Goal: Information Seeking & Learning: Understand process/instructions

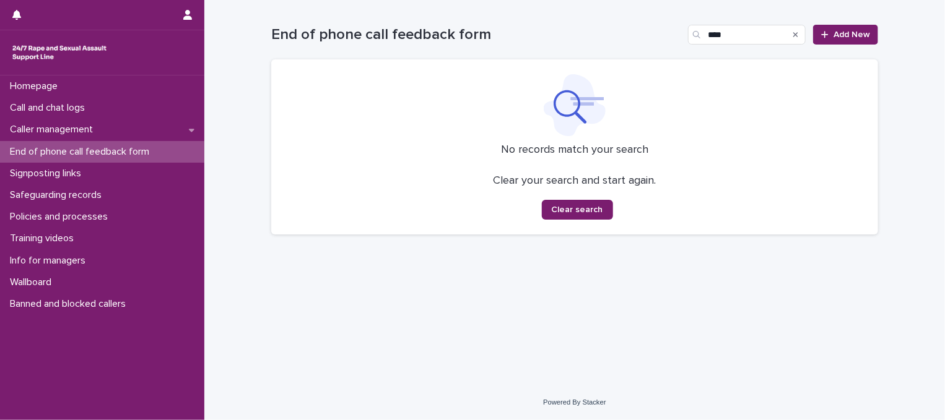
type input "****"
click at [795, 35] on icon "Search" at bounding box center [795, 34] width 5 height 7
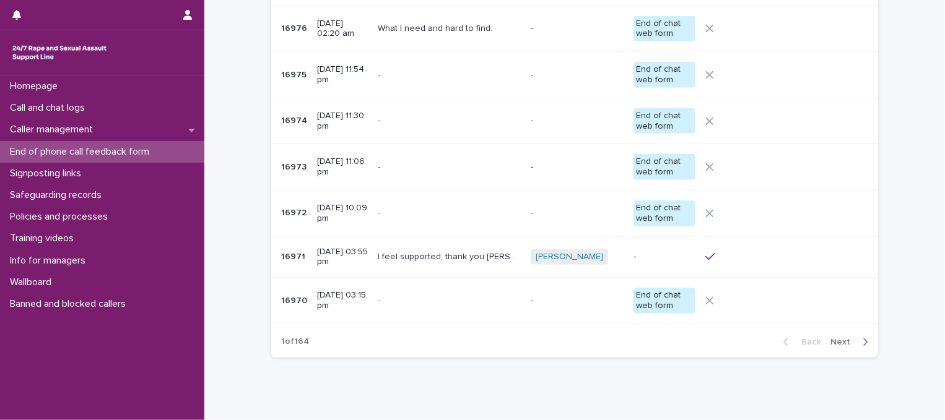
scroll to position [256, 0]
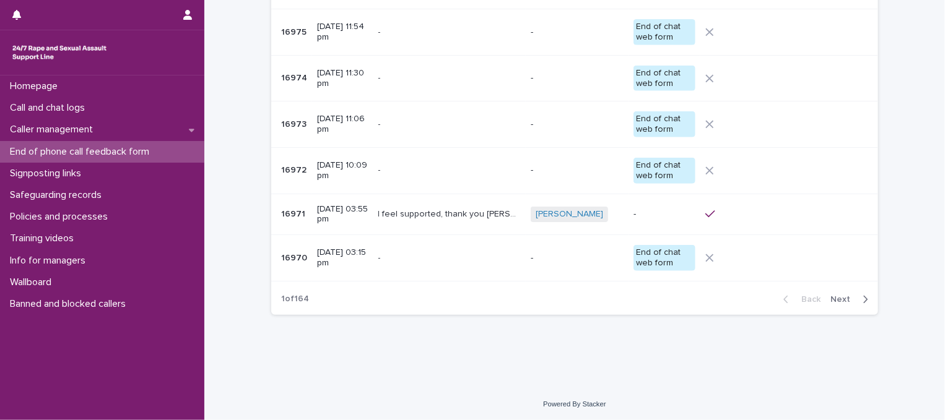
click at [843, 299] on span "Next" at bounding box center [843, 299] width 27 height 9
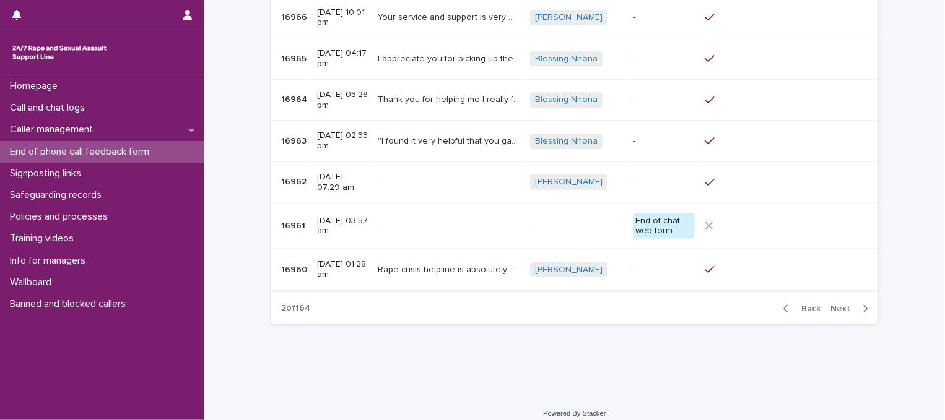
scroll to position [236, 0]
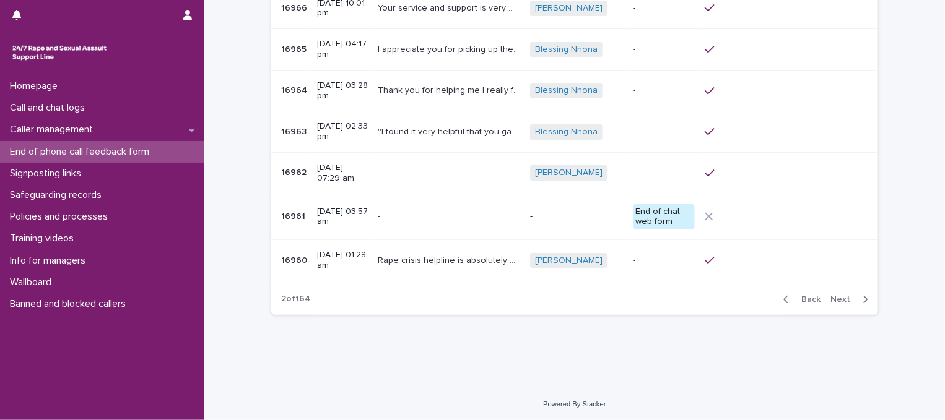
click at [850, 297] on span "Next" at bounding box center [843, 299] width 27 height 9
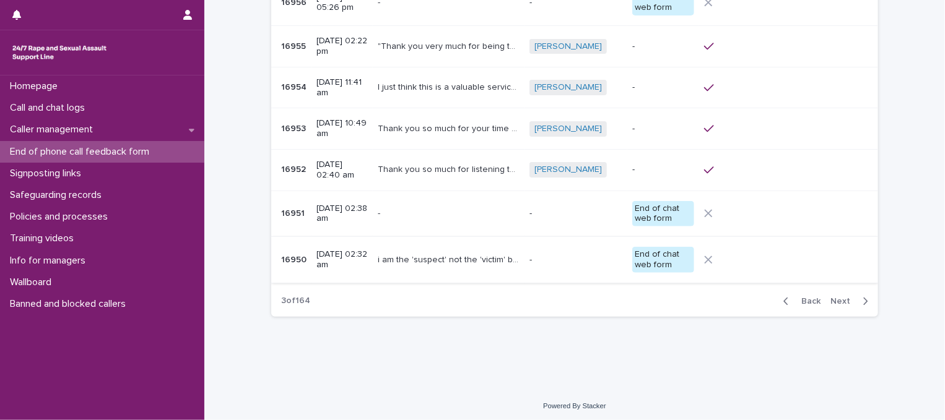
scroll to position [235, 0]
click at [836, 297] on span "Next" at bounding box center [843, 301] width 27 height 9
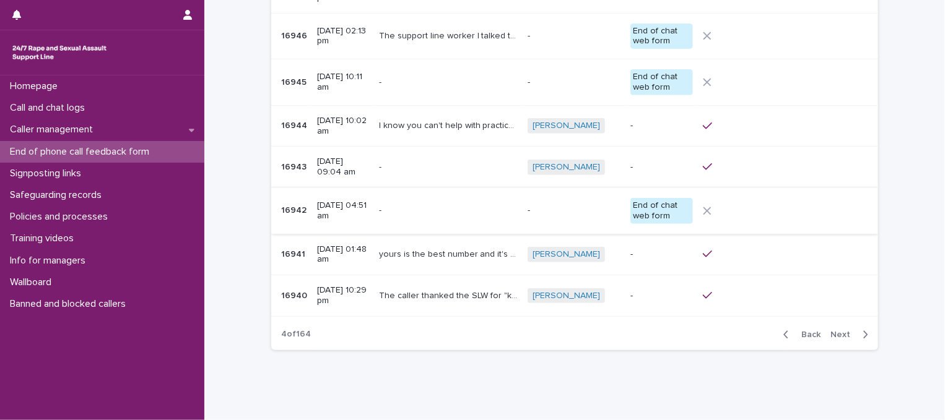
scroll to position [207, 0]
click at [846, 330] on span "Next" at bounding box center [843, 333] width 27 height 9
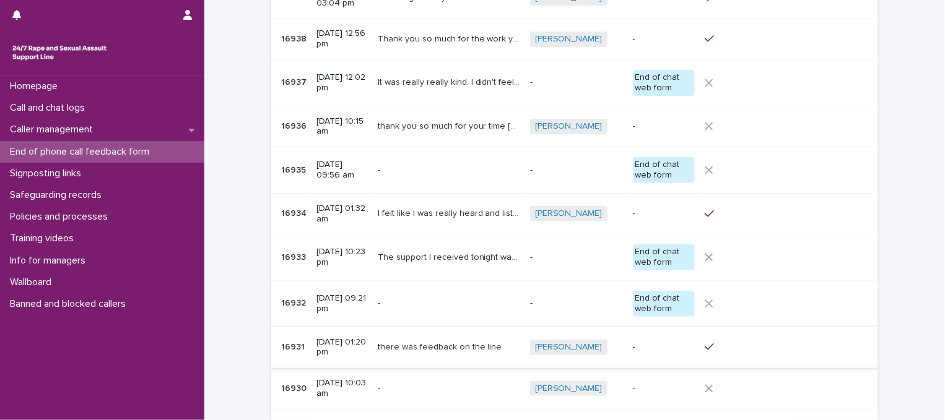
scroll to position [241, 0]
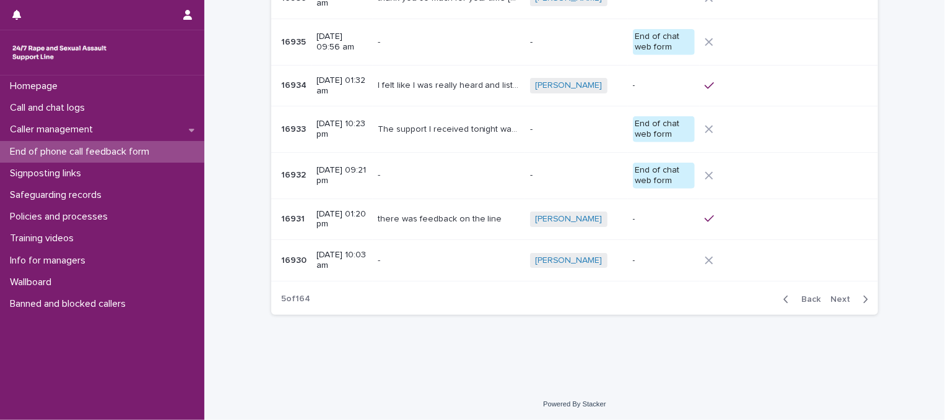
click at [834, 295] on span "Next" at bounding box center [843, 299] width 27 height 9
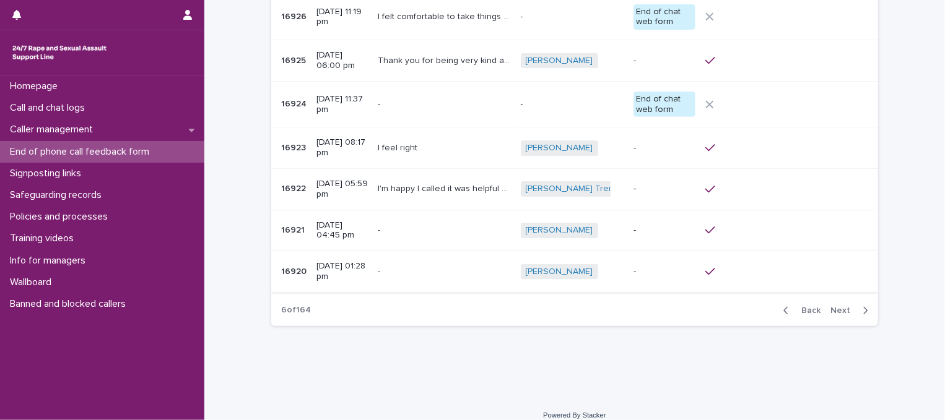
scroll to position [241, 0]
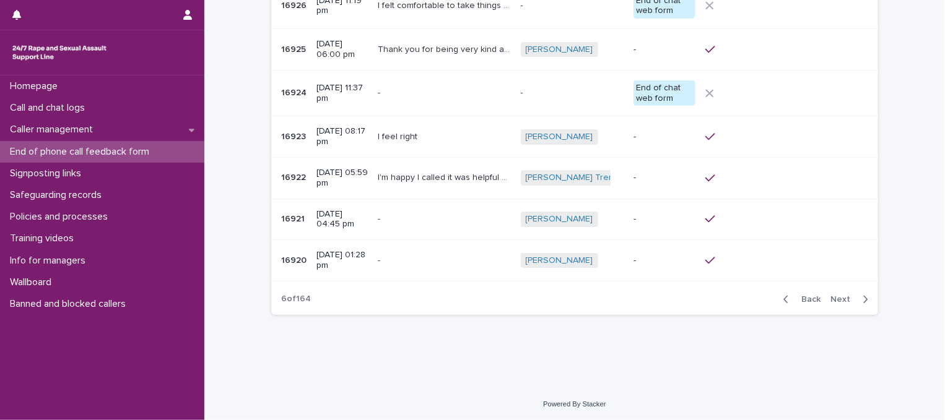
click at [843, 297] on span "Next" at bounding box center [843, 299] width 27 height 9
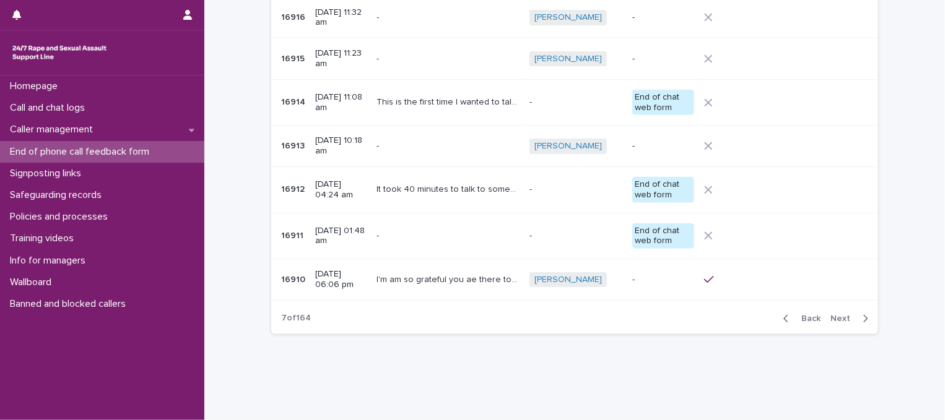
scroll to position [241, 0]
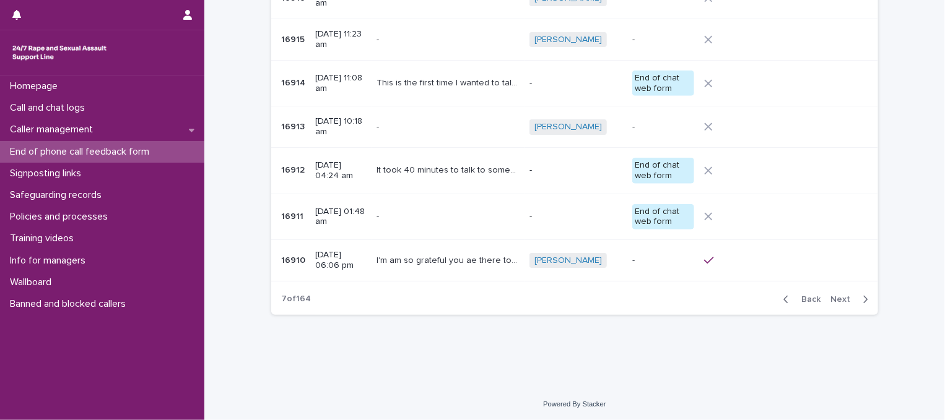
click at [848, 299] on span "Next" at bounding box center [843, 299] width 27 height 9
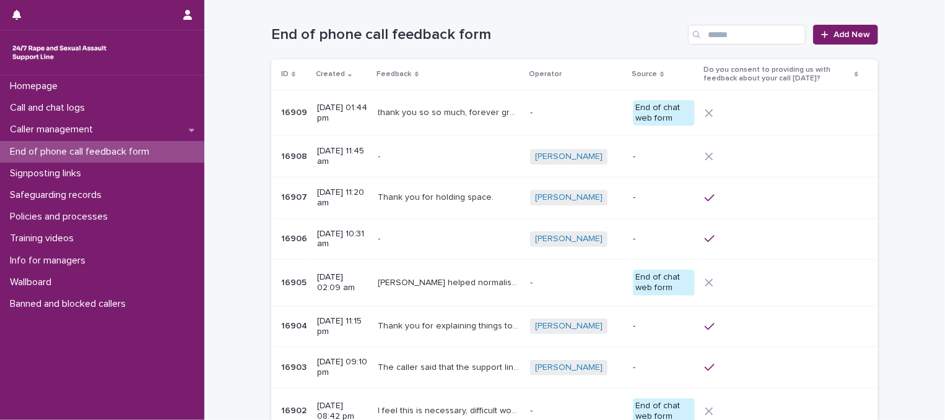
scroll to position [236, 0]
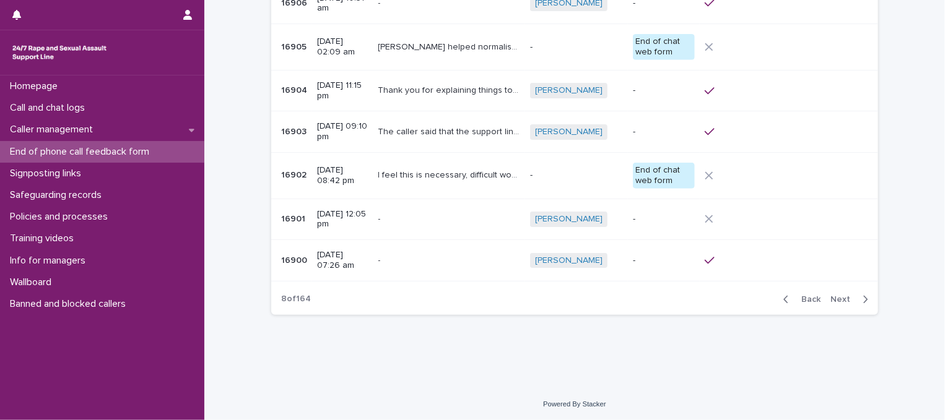
click at [847, 300] on span "Next" at bounding box center [843, 299] width 27 height 9
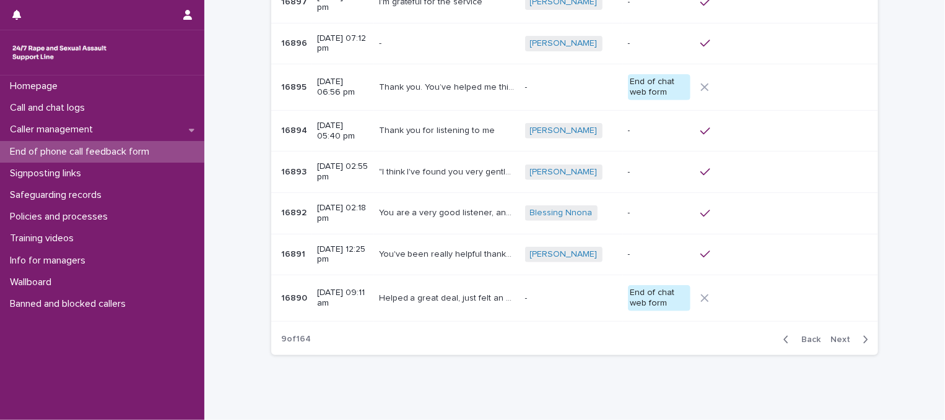
scroll to position [196, 0]
click at [844, 342] on span "Next" at bounding box center [843, 340] width 27 height 9
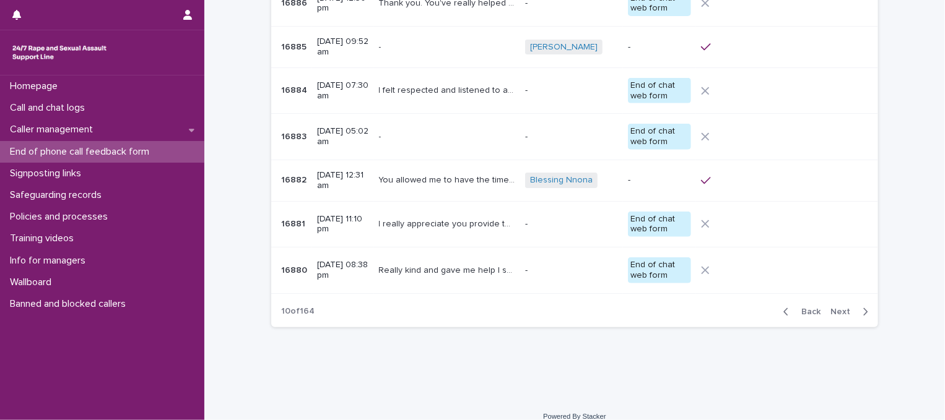
scroll to position [251, 0]
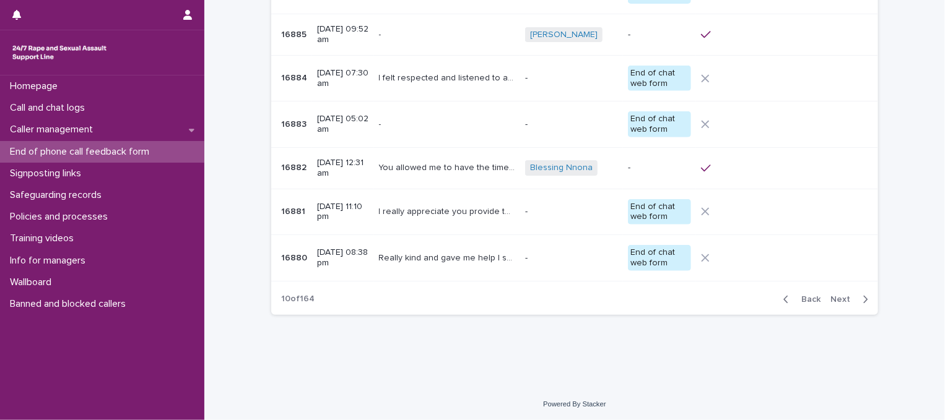
click at [846, 300] on span "Next" at bounding box center [843, 299] width 27 height 9
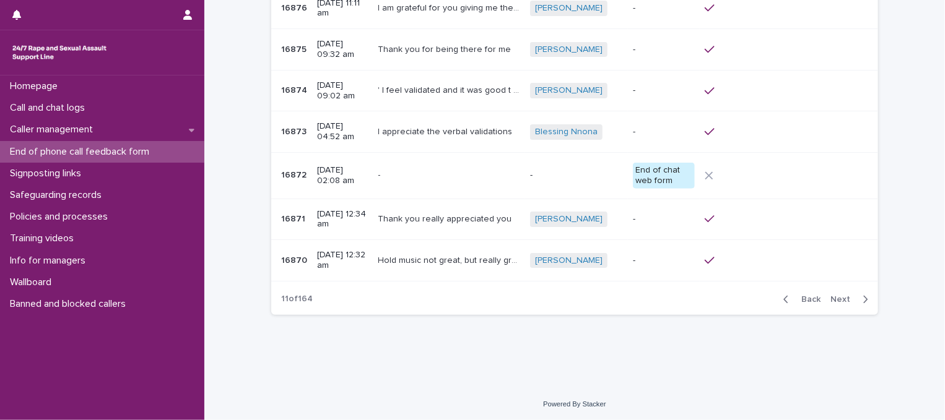
scroll to position [230, 0]
click at [843, 299] on span "Next" at bounding box center [843, 300] width 27 height 9
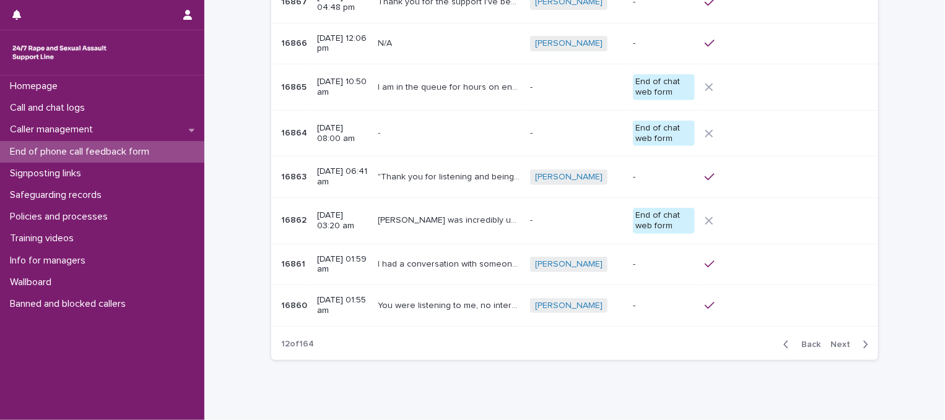
scroll to position [196, 0]
click at [848, 342] on span "Next" at bounding box center [843, 344] width 27 height 9
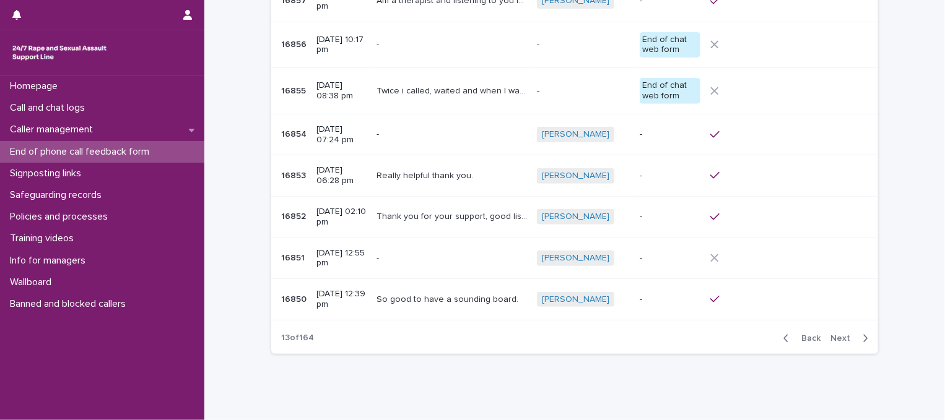
scroll to position [207, 0]
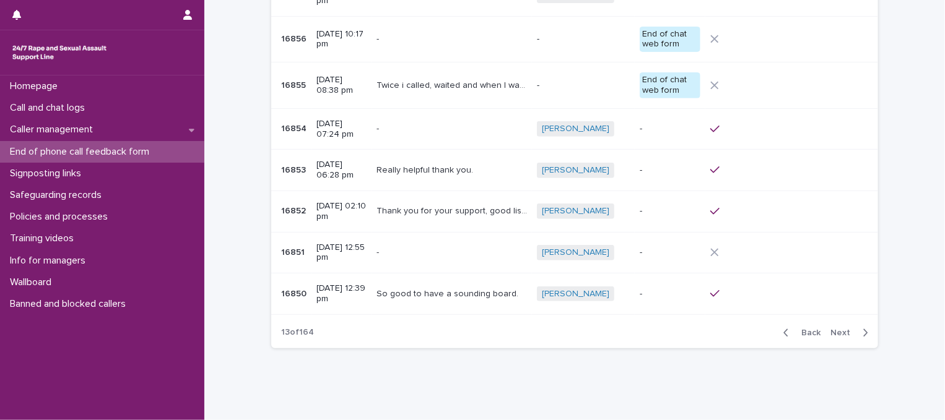
click at [848, 327] on button "Next" at bounding box center [851, 332] width 53 height 11
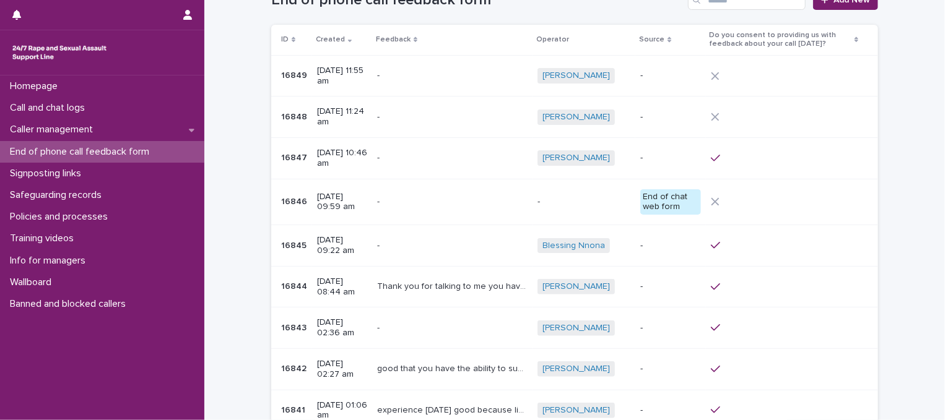
scroll to position [231, 0]
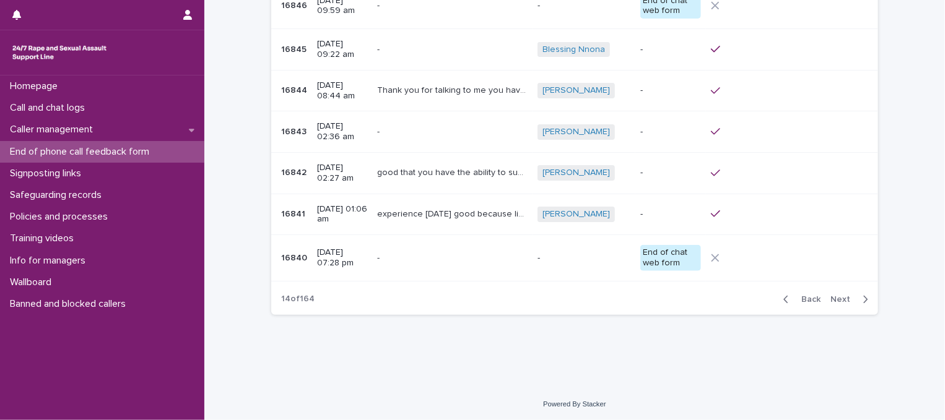
click at [845, 296] on span "Next" at bounding box center [843, 299] width 27 height 9
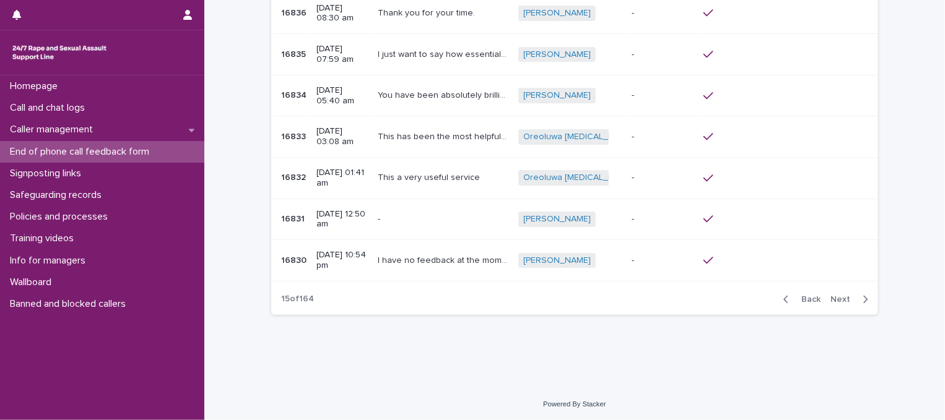
scroll to position [225, 0]
click at [843, 295] on button "Next" at bounding box center [851, 300] width 53 height 11
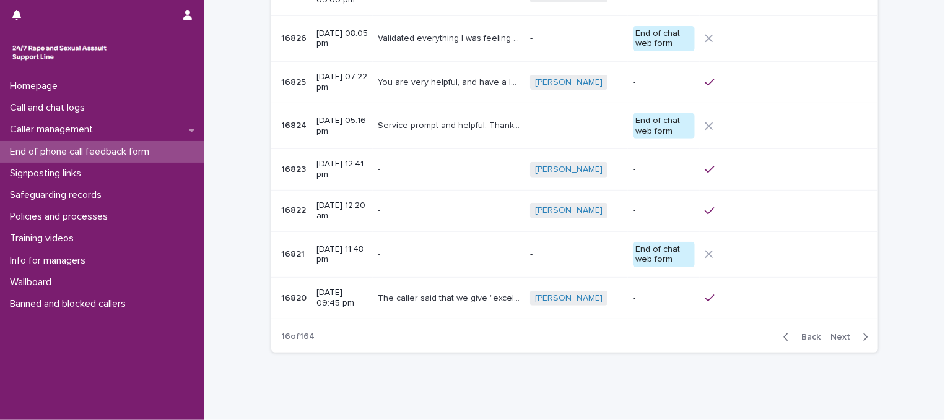
scroll to position [241, 0]
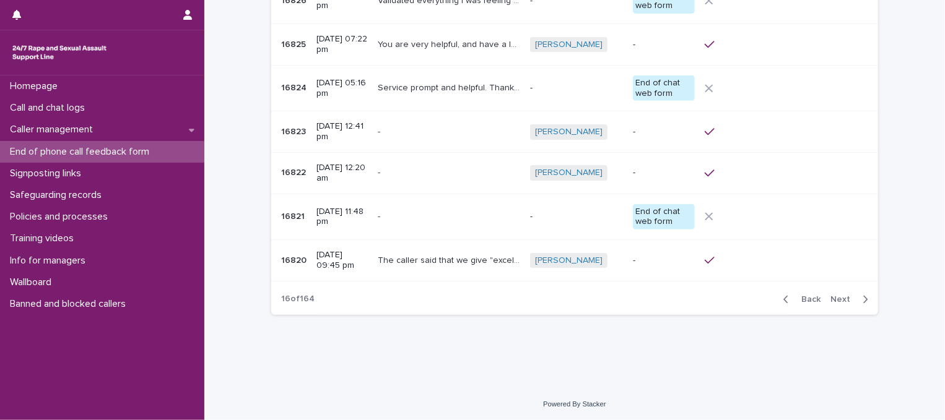
click at [841, 299] on span "Next" at bounding box center [843, 299] width 27 height 9
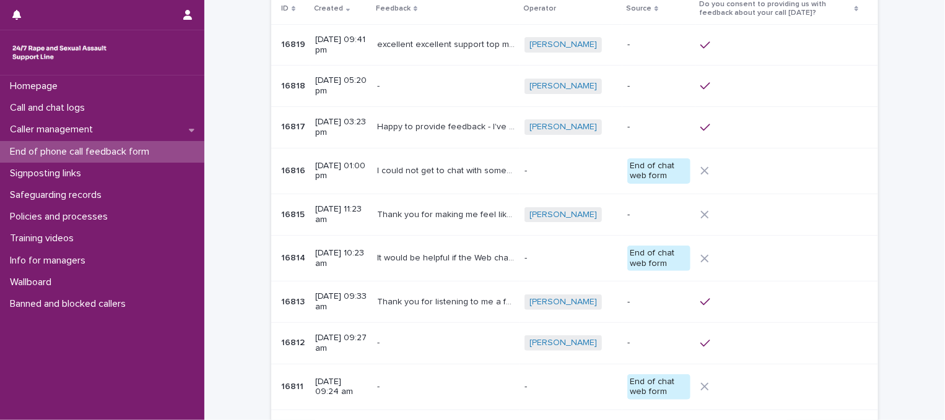
scroll to position [236, 0]
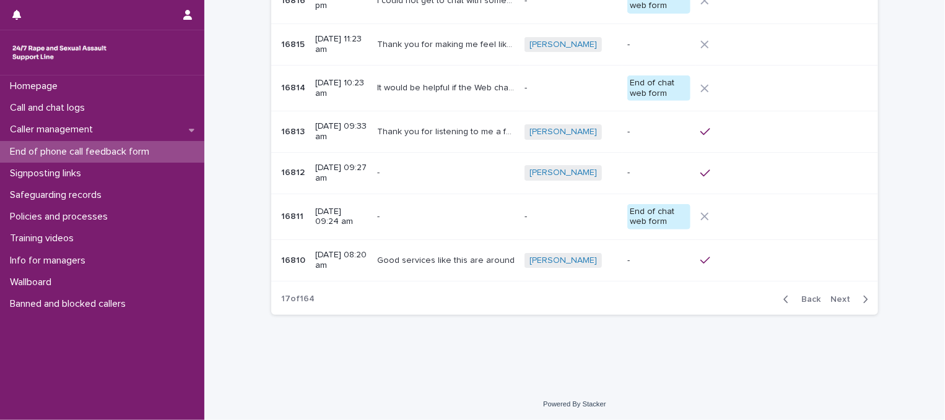
click at [851, 298] on span "Next" at bounding box center [843, 299] width 27 height 9
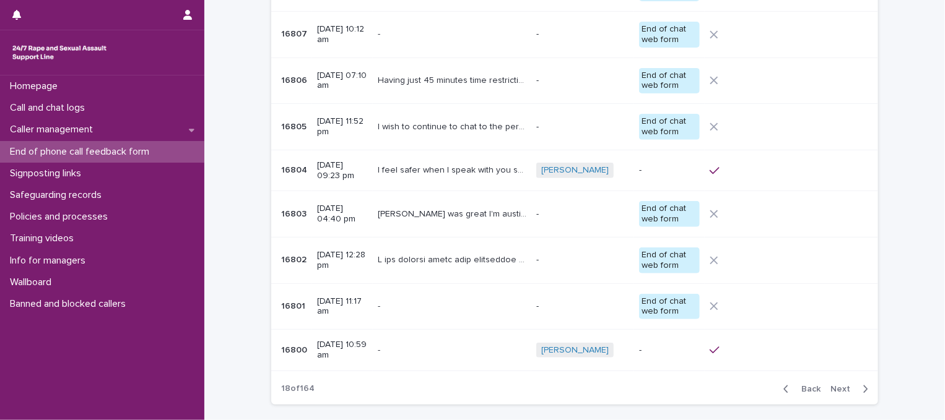
scroll to position [261, 0]
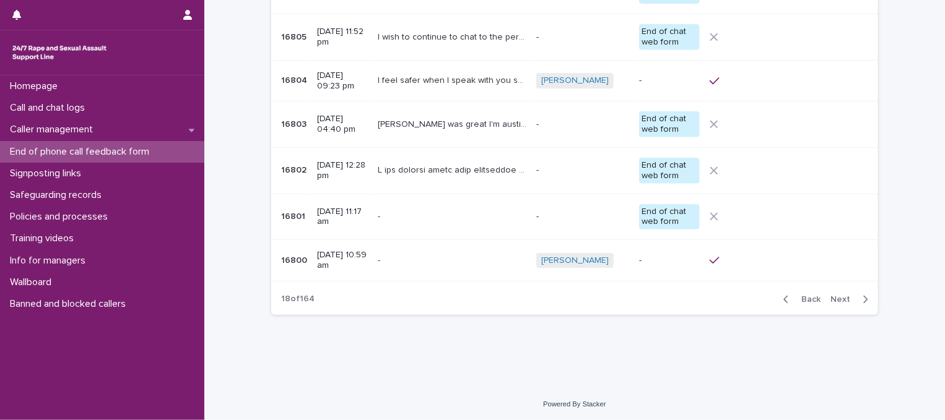
click at [851, 298] on span "Next" at bounding box center [843, 299] width 27 height 9
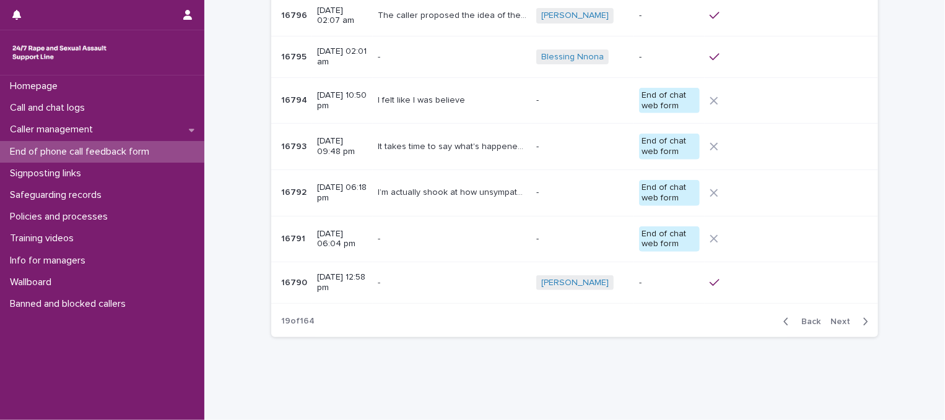
scroll to position [246, 0]
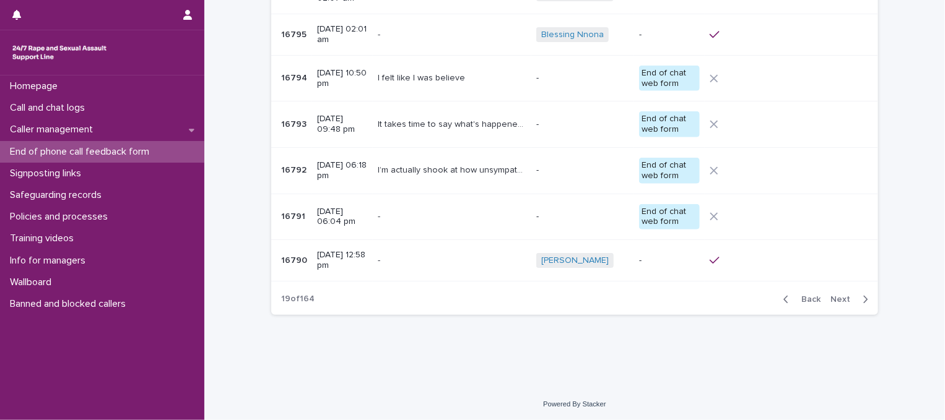
click at [846, 297] on span "Next" at bounding box center [843, 299] width 27 height 9
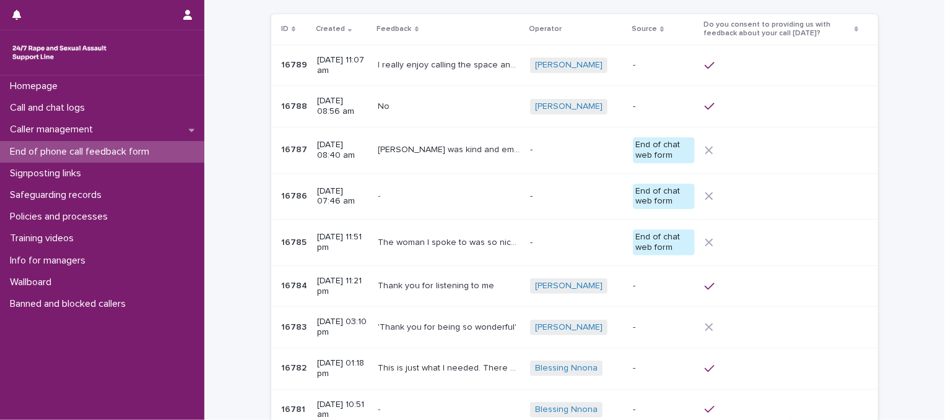
scroll to position [236, 0]
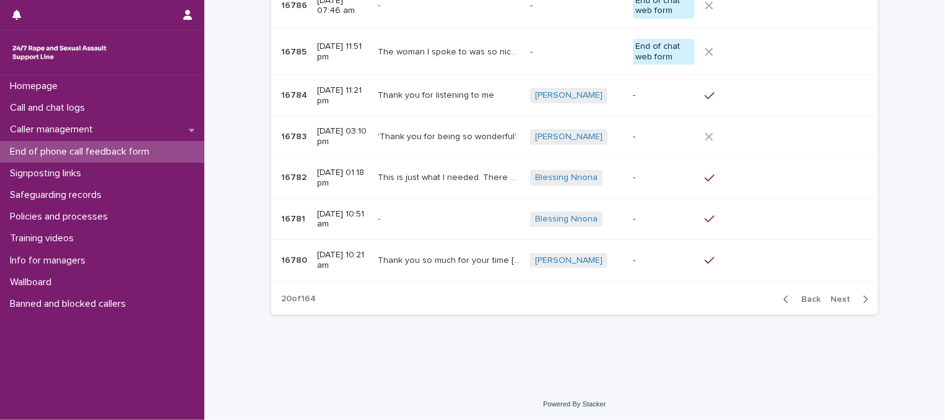
click at [846, 297] on span "Next" at bounding box center [843, 299] width 27 height 9
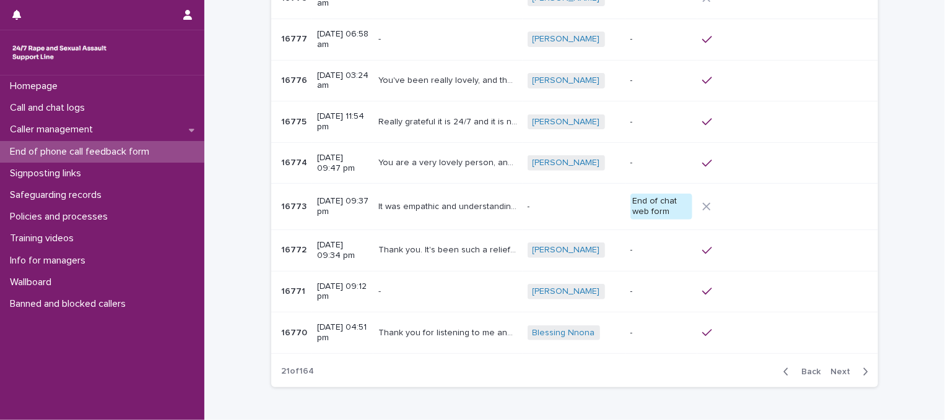
scroll to position [226, 0]
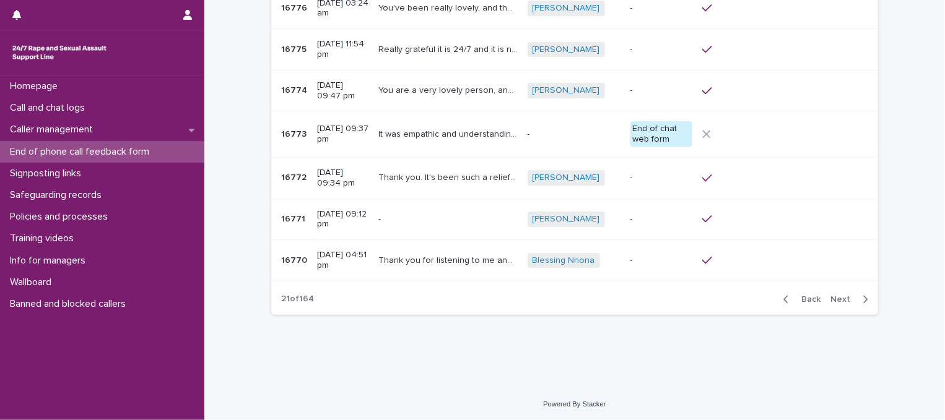
click at [846, 297] on span "Next" at bounding box center [843, 299] width 27 height 9
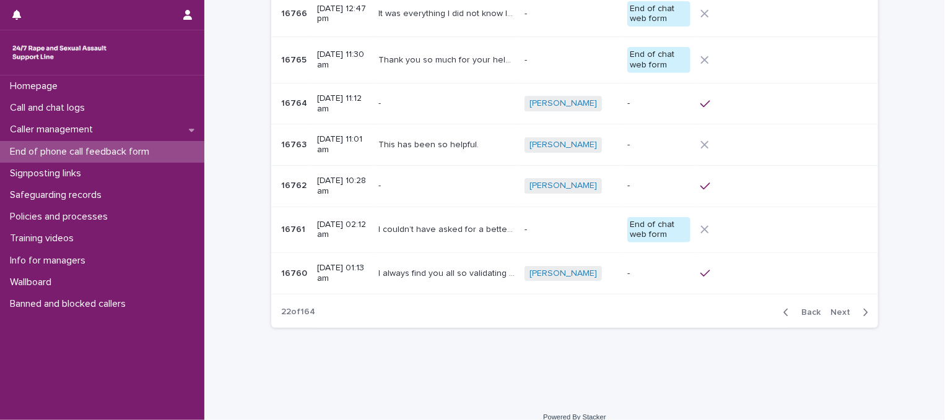
scroll to position [241, 0]
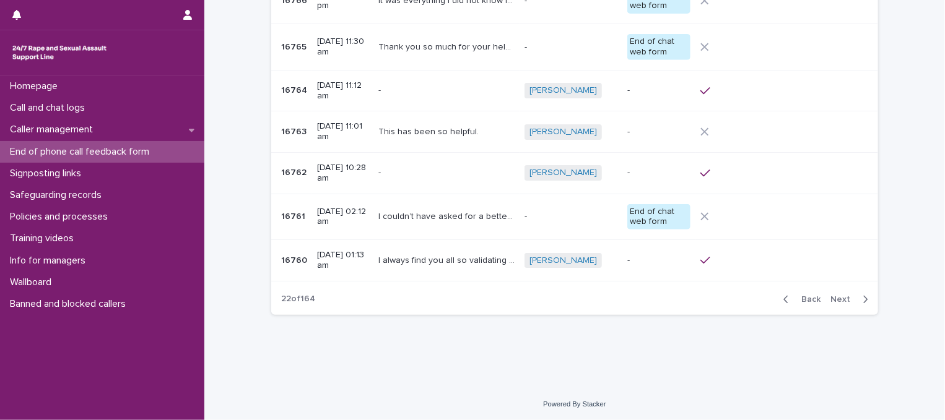
click at [846, 297] on span "Next" at bounding box center [843, 299] width 27 height 9
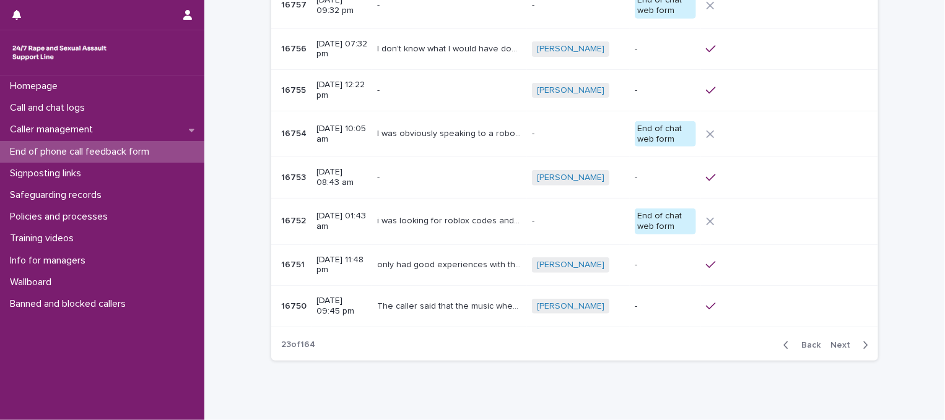
scroll to position [236, 0]
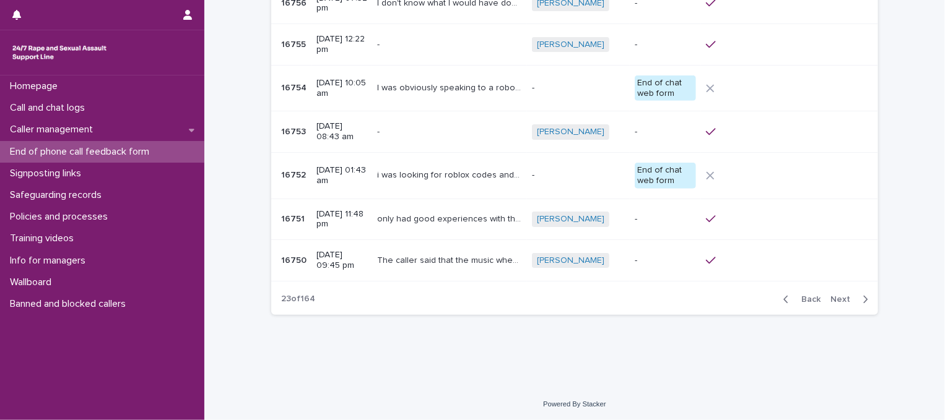
click at [846, 297] on span "Next" at bounding box center [843, 299] width 27 height 9
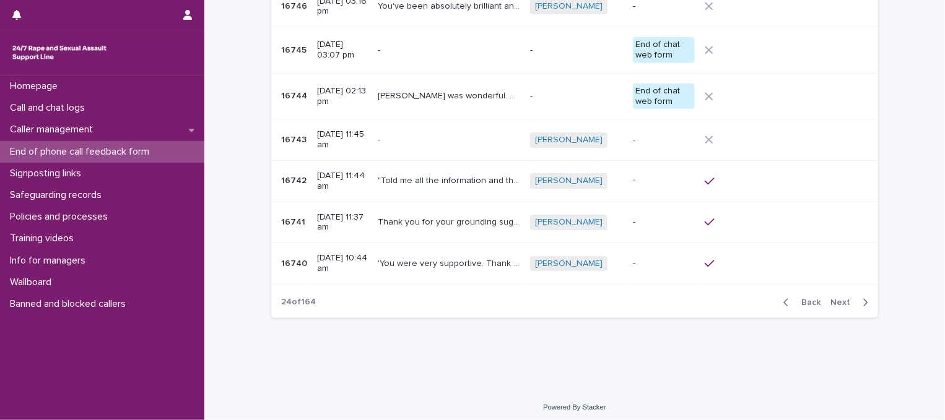
scroll to position [236, 0]
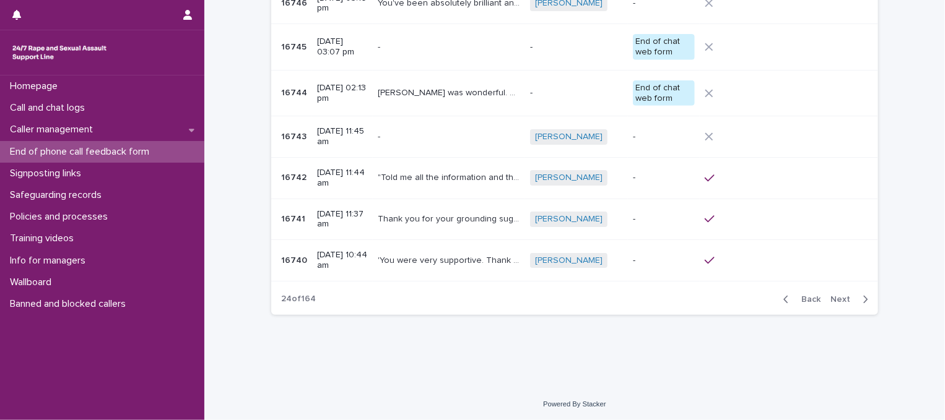
click at [846, 297] on span "Next" at bounding box center [843, 299] width 27 height 9
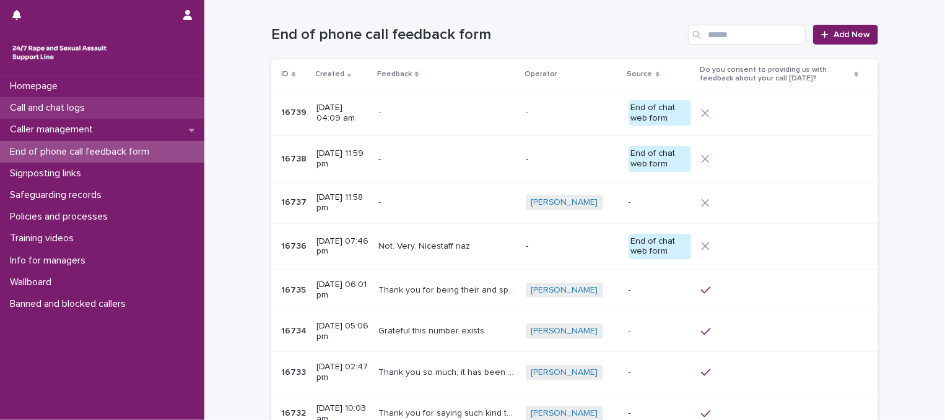
click at [124, 108] on div "Call and chat logs" at bounding box center [102, 108] width 204 height 22
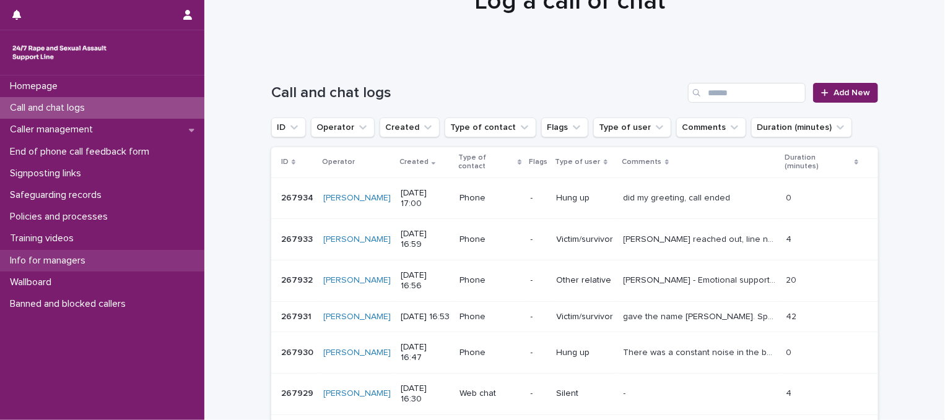
scroll to position [83, 0]
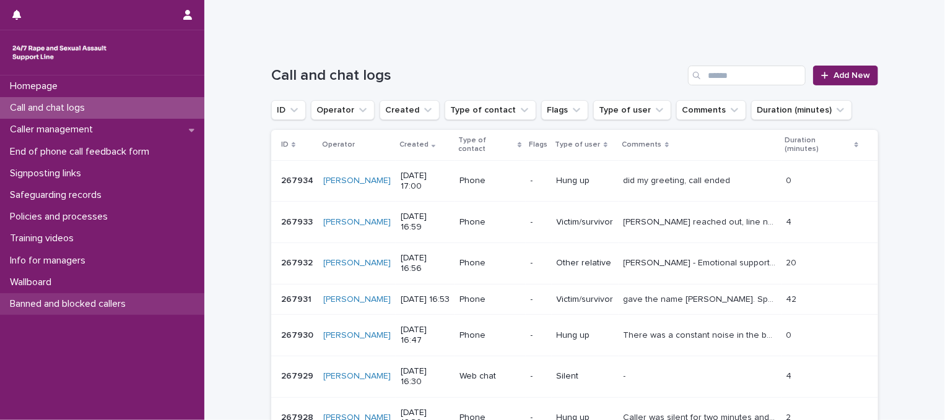
click at [100, 304] on p "Banned and blocked callers" at bounding box center [70, 304] width 131 height 12
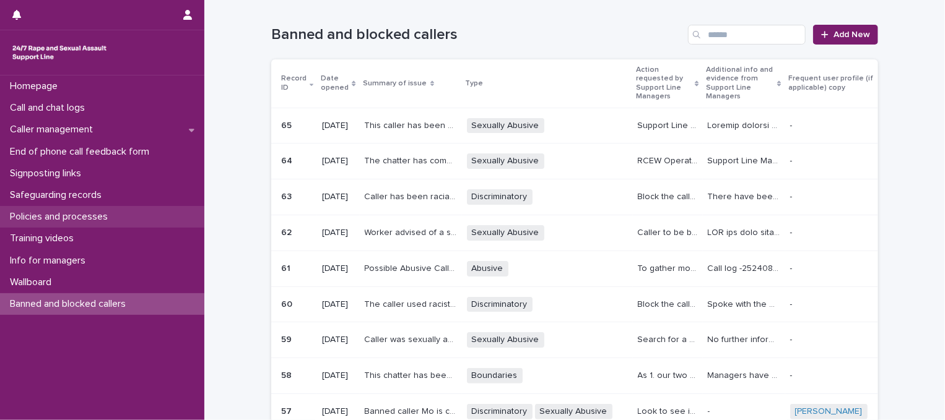
click at [110, 215] on p "Policies and processes" at bounding box center [61, 217] width 113 height 12
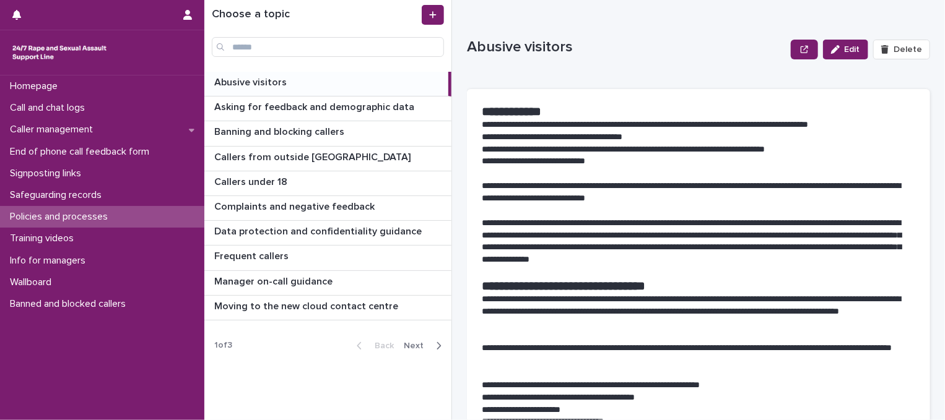
click at [417, 344] on span "Next" at bounding box center [417, 346] width 27 height 9
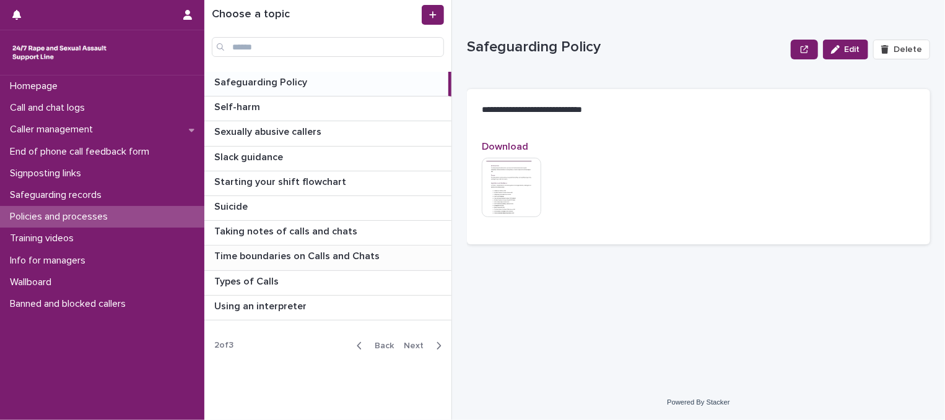
click at [352, 254] on p "Time boundaries on Calls and Chats" at bounding box center [298, 255] width 168 height 14
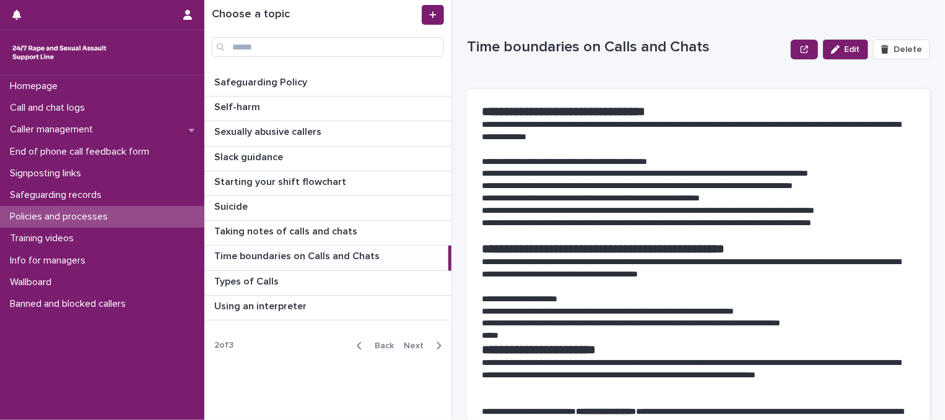
click at [416, 342] on span "Next" at bounding box center [417, 346] width 27 height 9
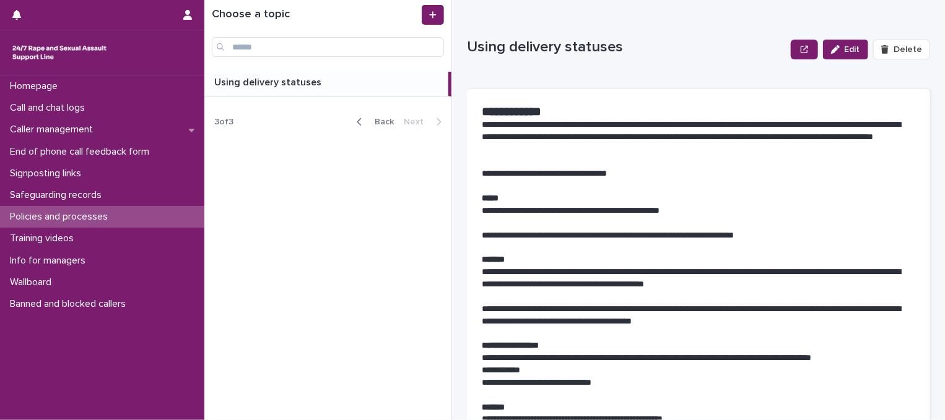
click at [379, 119] on span "Back" at bounding box center [380, 122] width 27 height 9
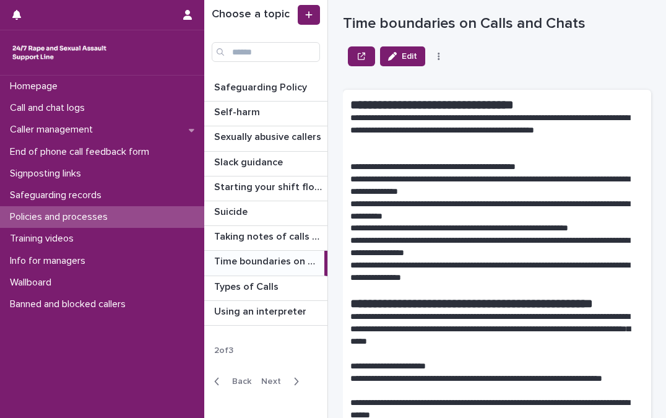
click at [269, 258] on p "Time boundaries on Calls and Chats" at bounding box center [268, 260] width 108 height 14
click at [285, 261] on p "Time boundaries on Calls and Chats" at bounding box center [268, 260] width 108 height 14
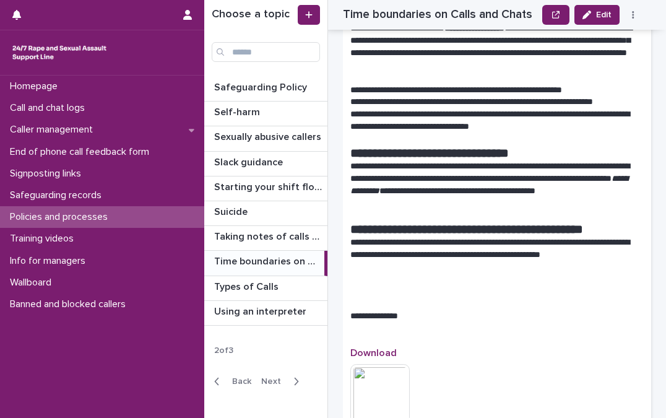
scroll to position [493, 0]
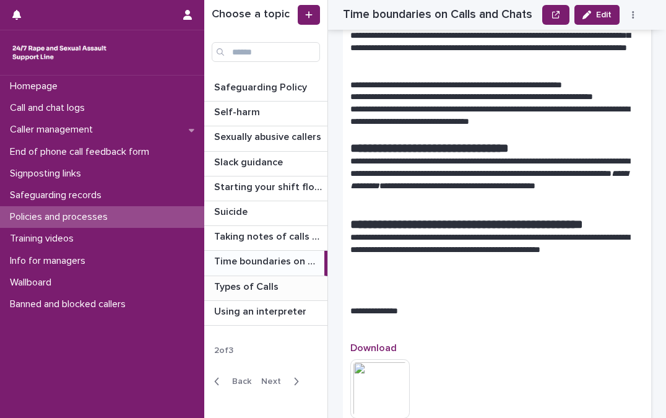
click at [260, 289] on p "Types of Calls" at bounding box center [247, 286] width 67 height 14
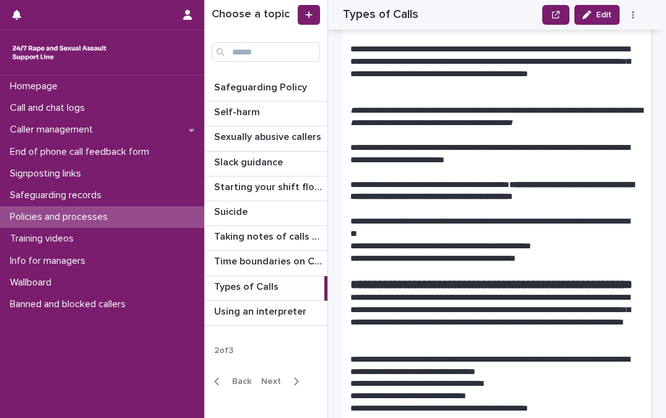
scroll to position [956, 0]
